Goal: Find specific page/section: Find specific page/section

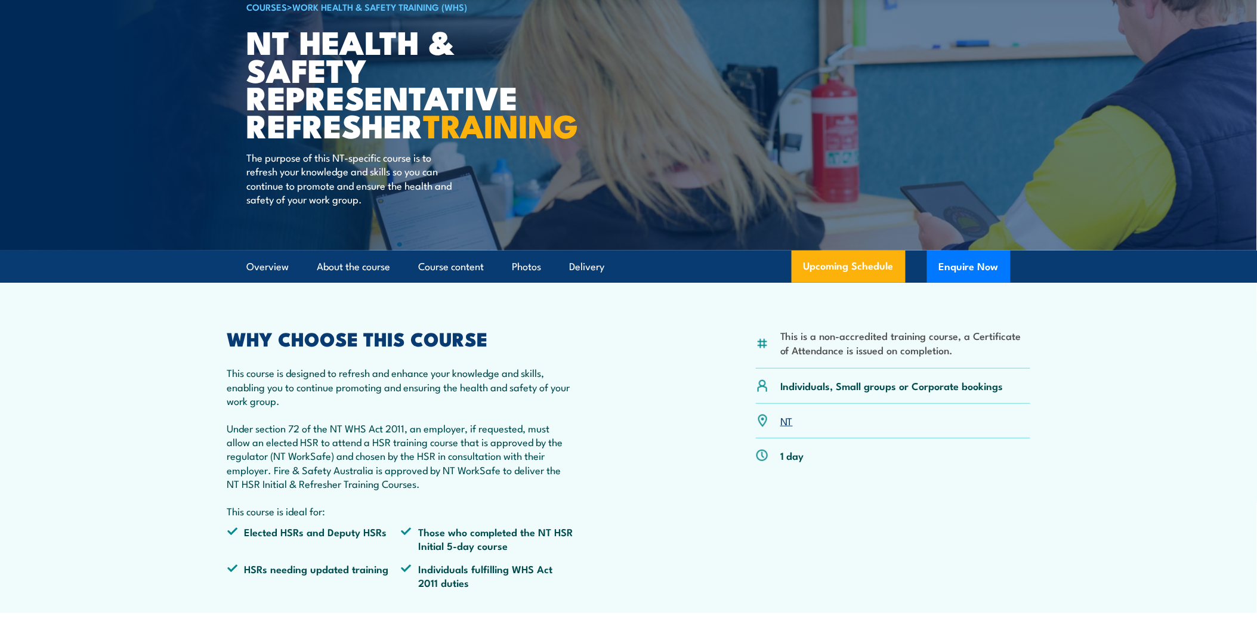
scroll to position [199, 0]
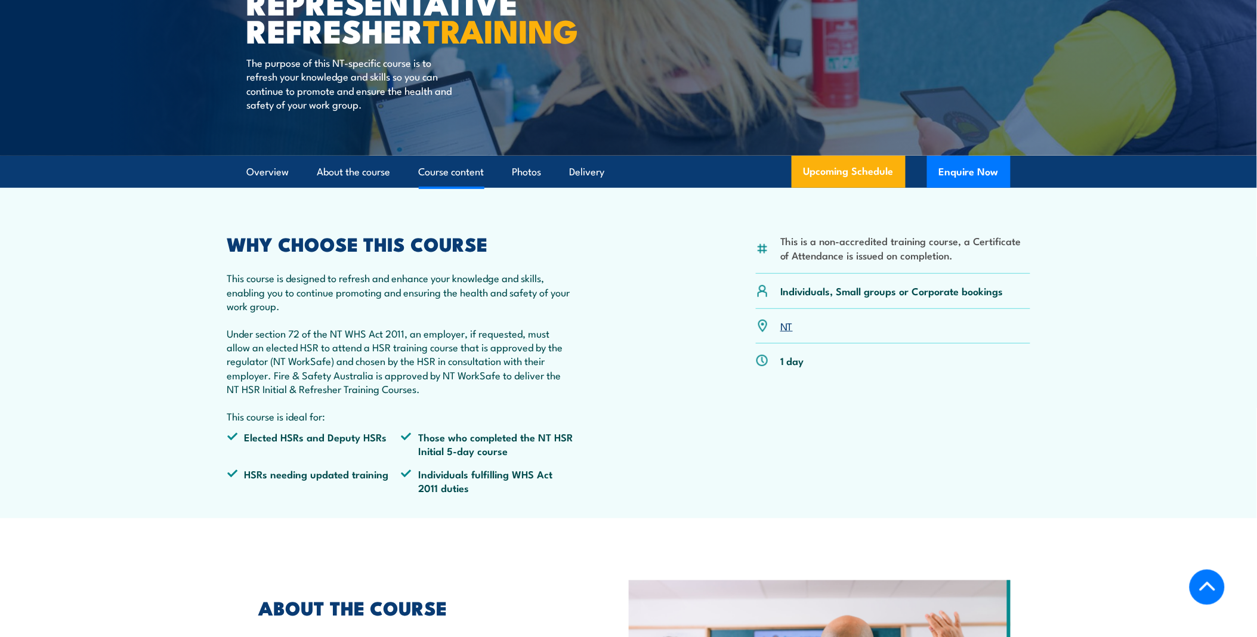
click at [437, 188] on link "Course content" at bounding box center [452, 172] width 66 height 32
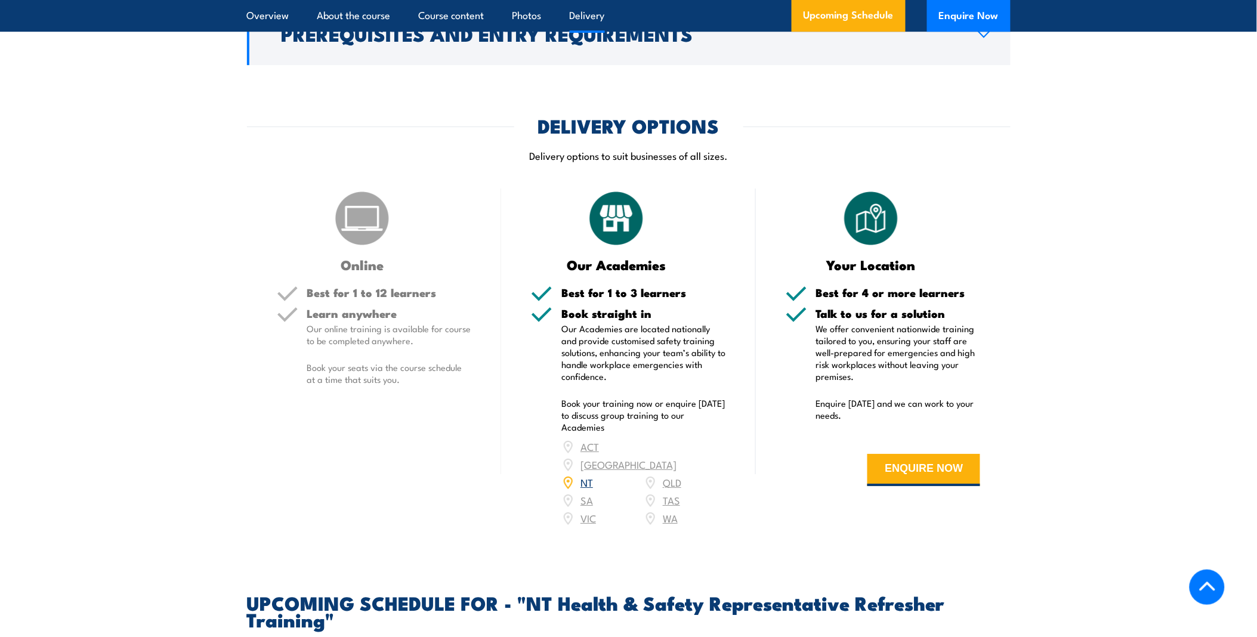
scroll to position [1537, 0]
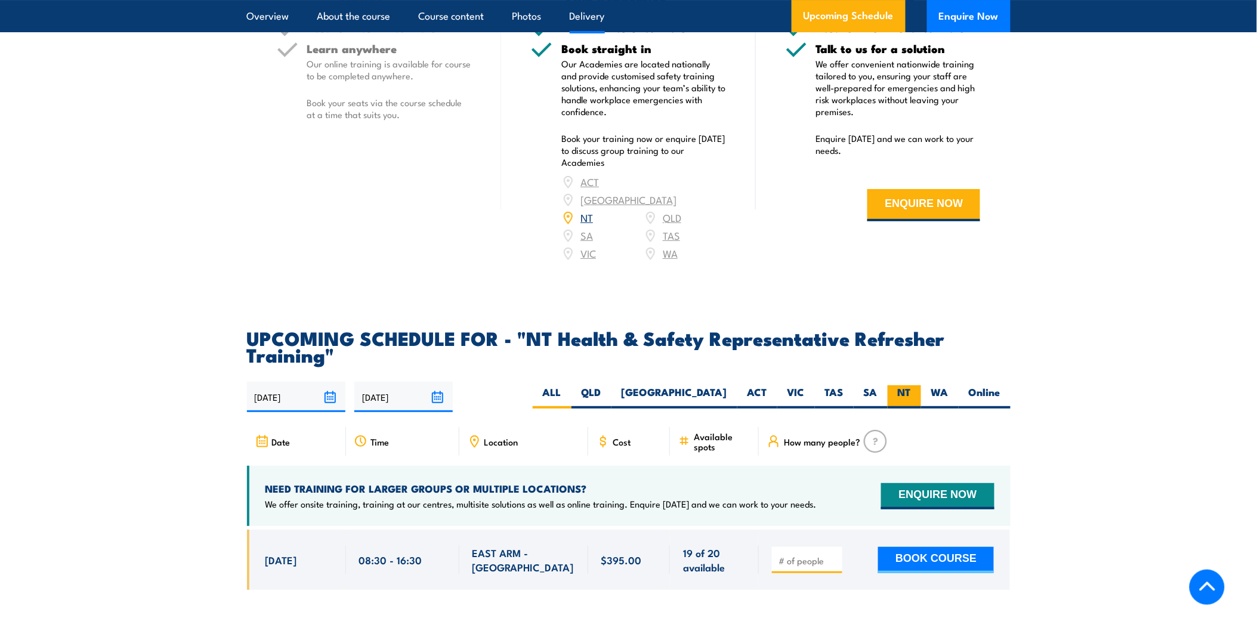
click at [899, 405] on label "NT" at bounding box center [904, 396] width 33 height 23
click at [911, 393] on input "NT" at bounding box center [915, 389] width 8 height 8
radio input "true"
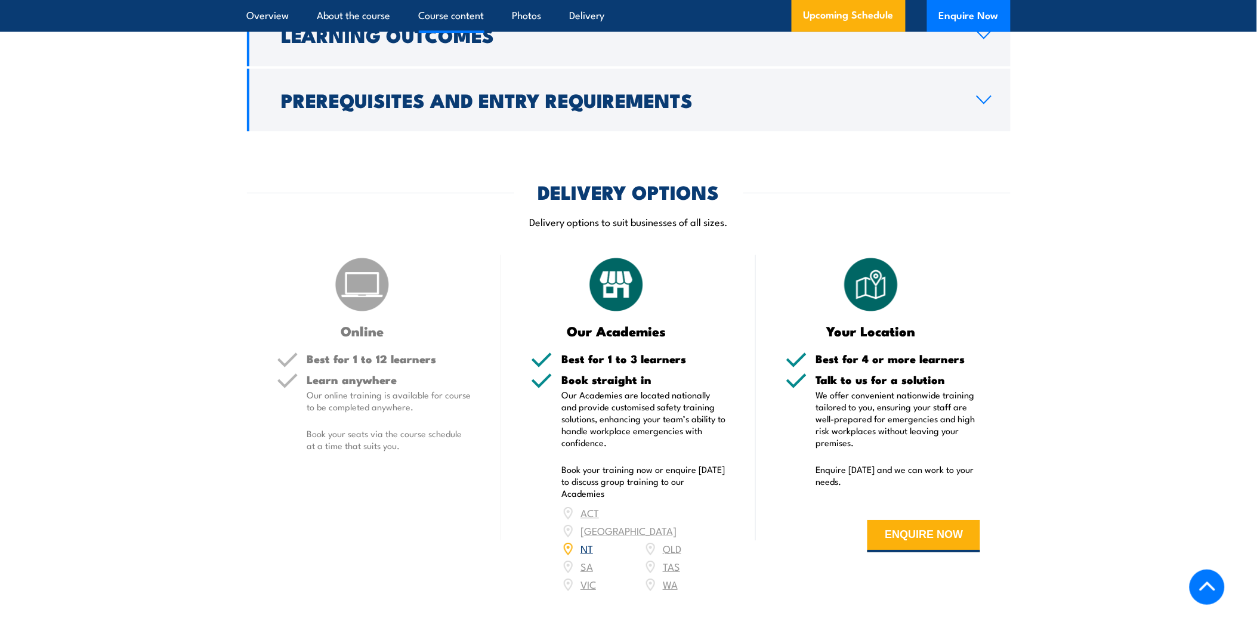
scroll to position [947, 0]
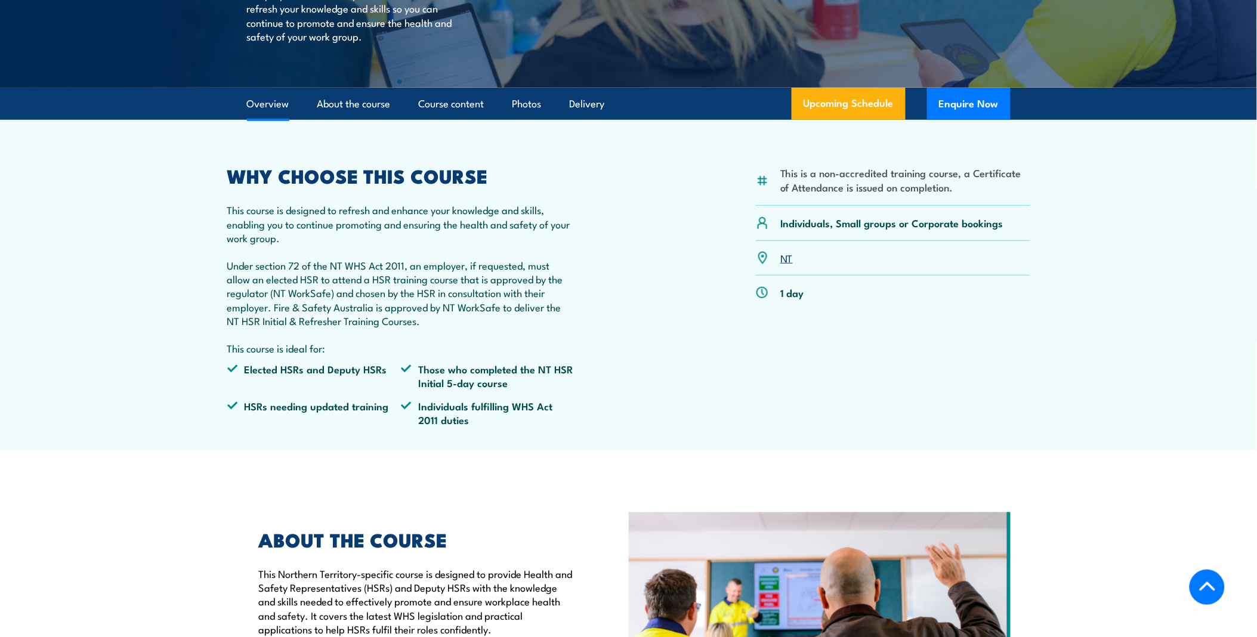
scroll to position [261, 0]
